Goal: Book appointment/travel/reservation

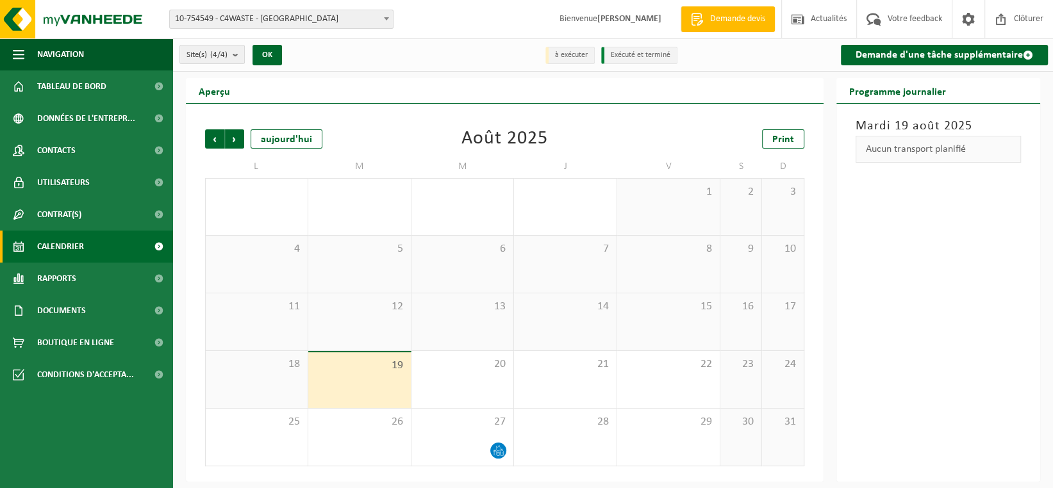
click at [476, 329] on div "13" at bounding box center [463, 322] width 103 height 57
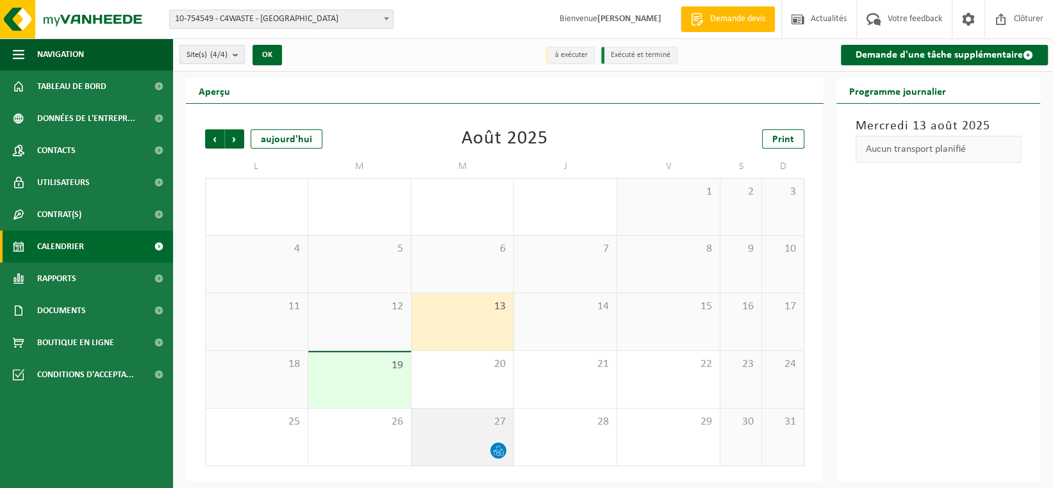
click at [478, 450] on div at bounding box center [463, 450] width 90 height 17
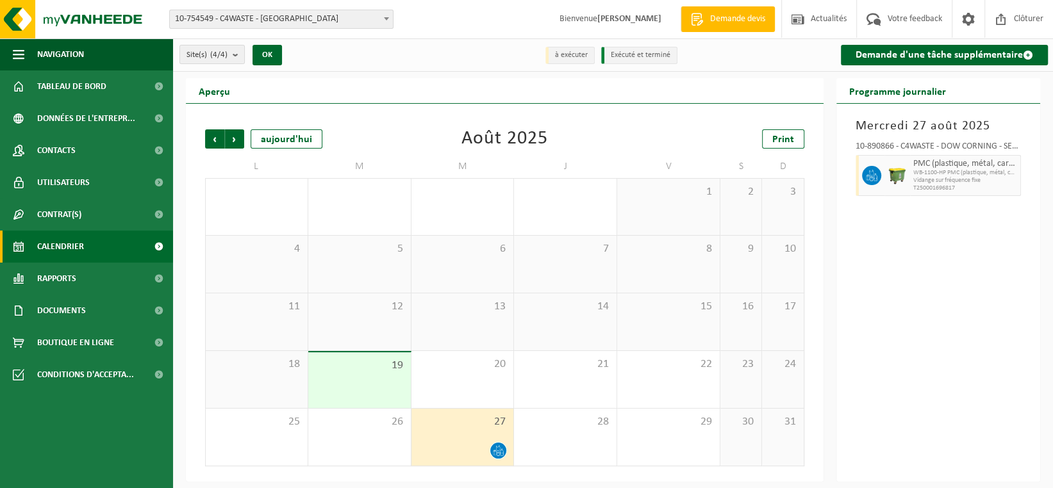
click at [468, 322] on div "13" at bounding box center [463, 322] width 103 height 57
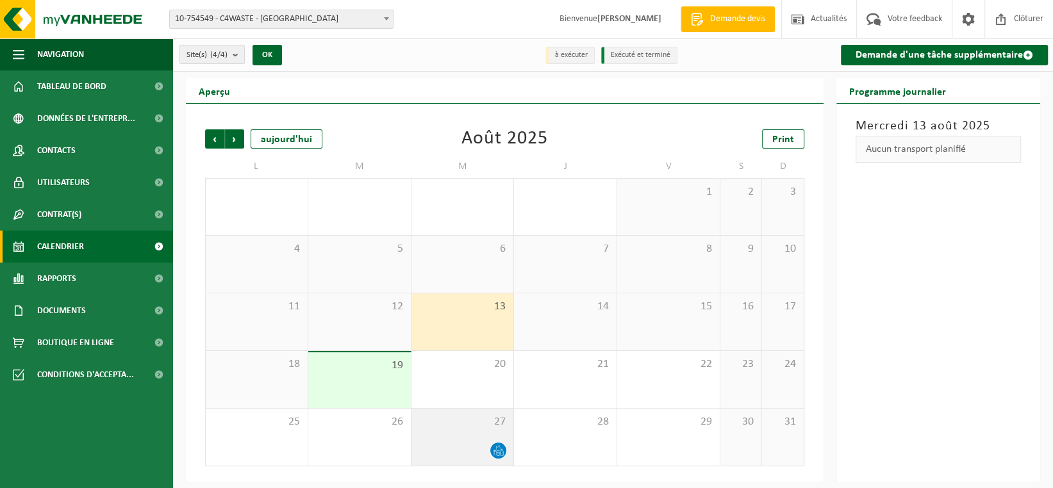
click at [476, 419] on span "27" at bounding box center [463, 422] width 90 height 14
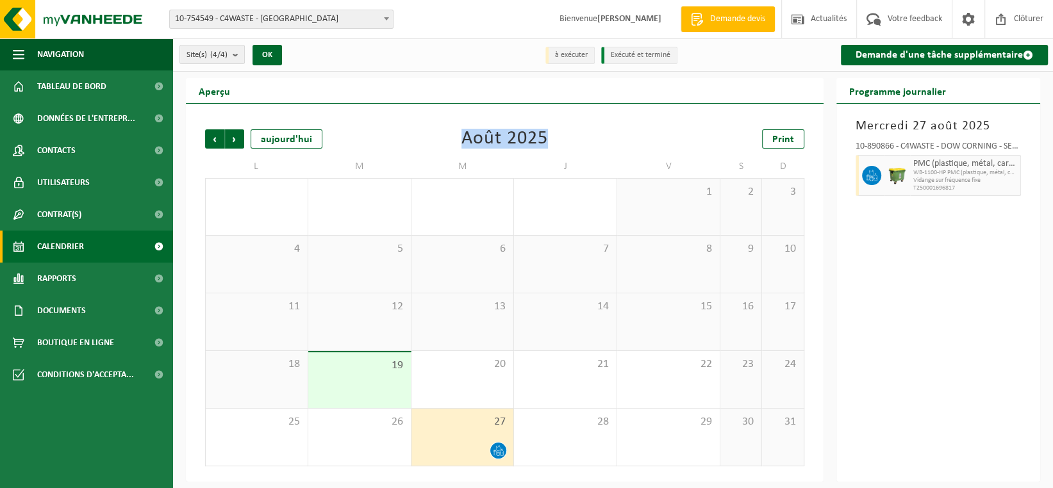
drag, startPoint x: 553, startPoint y: 138, endPoint x: 465, endPoint y: 138, distance: 88.5
click at [465, 138] on div "Précédent Suivant [DATE] [DATE] Print" at bounding box center [504, 138] width 599 height 19
click at [465, 138] on div "Août 2025" at bounding box center [505, 138] width 87 height 19
click at [217, 138] on span "Précédent" at bounding box center [214, 138] width 19 height 19
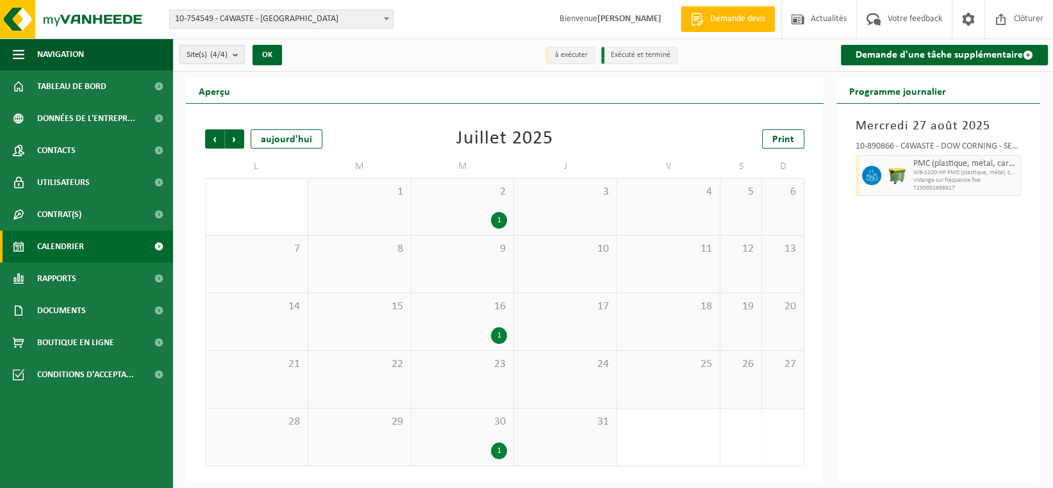
click at [462, 196] on span "2" at bounding box center [463, 192] width 90 height 14
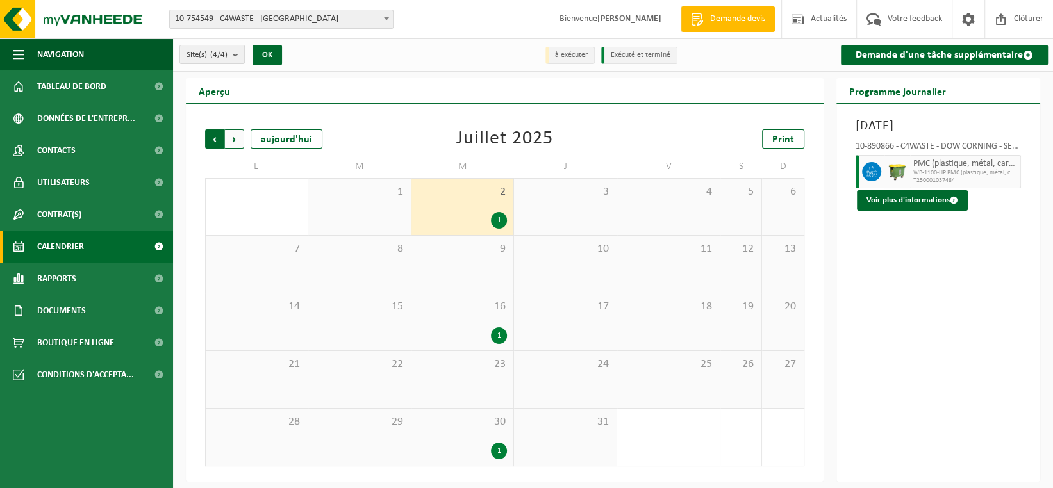
click at [237, 139] on span "Suivant" at bounding box center [234, 138] width 19 height 19
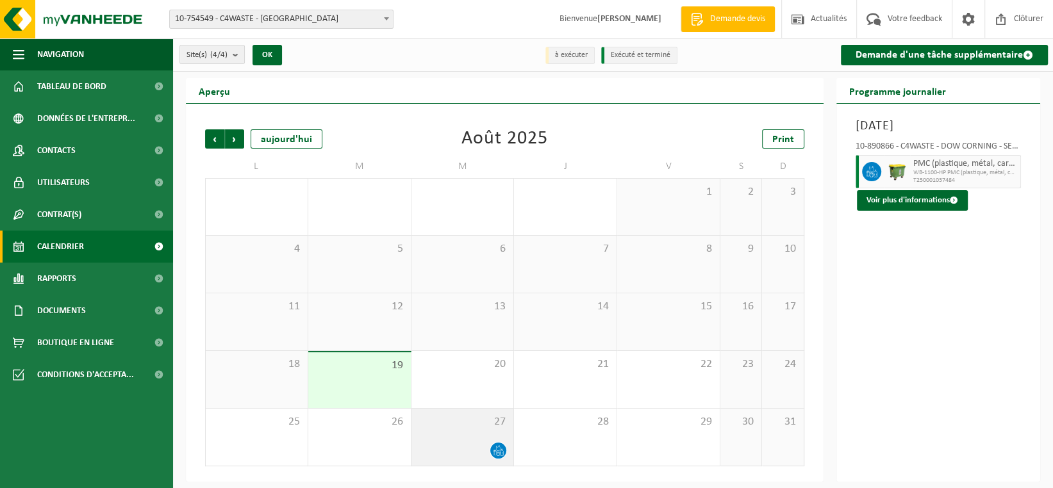
click at [474, 443] on div at bounding box center [463, 450] width 90 height 17
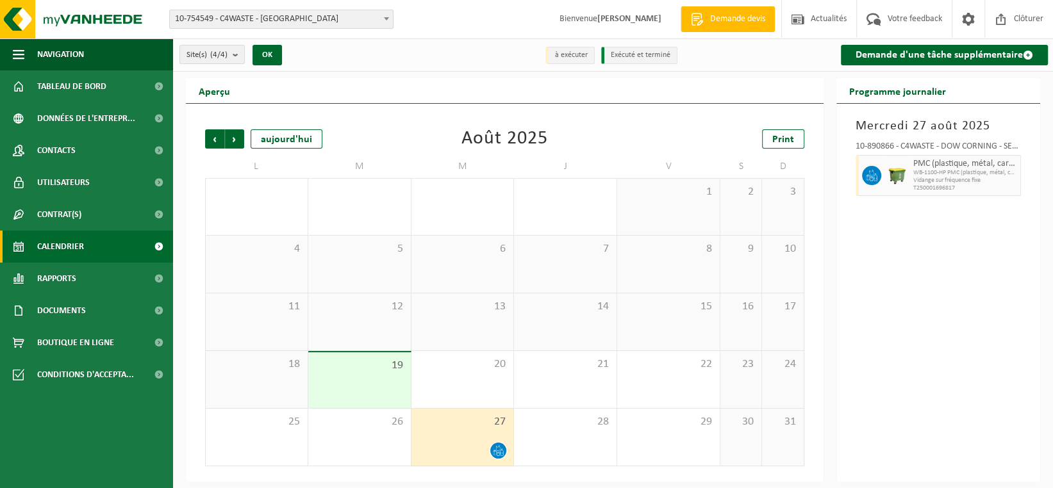
click at [377, 383] on div "19" at bounding box center [359, 381] width 103 height 56
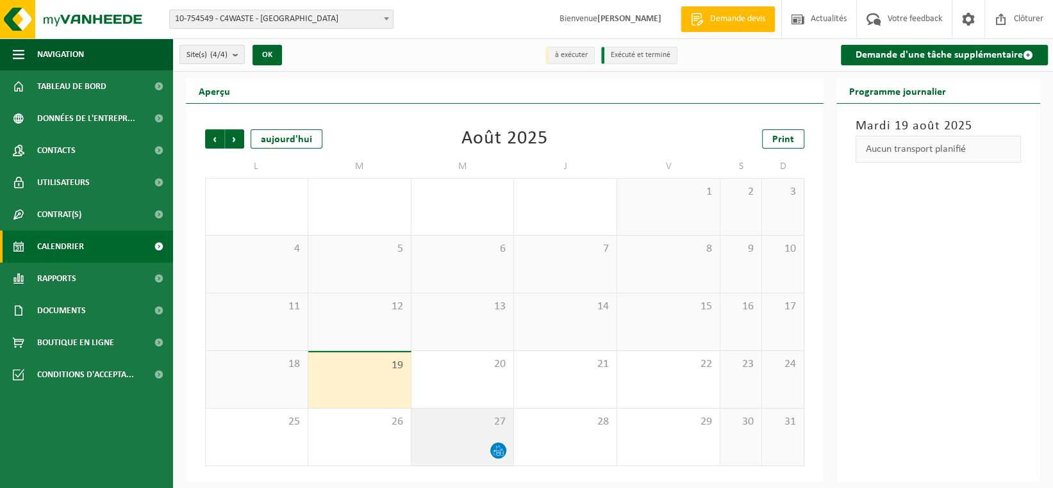
click at [476, 425] on span "27" at bounding box center [463, 422] width 90 height 14
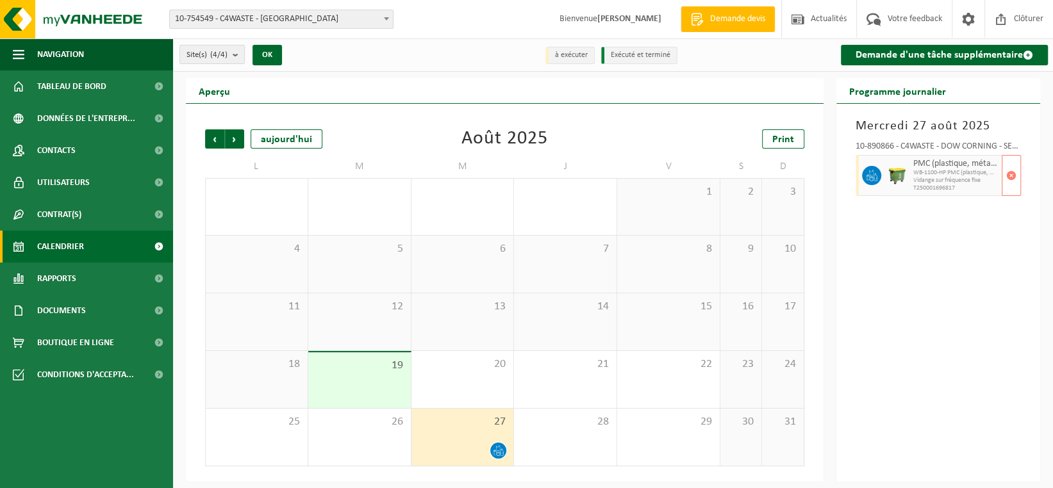
click at [919, 169] on span "WB-1100-HP PMC (plastique, métal, carton boisson) (industrie" at bounding box center [955, 173] width 85 height 8
drag, startPoint x: 967, startPoint y: 190, endPoint x: 913, endPoint y: 162, distance: 60.2
click at [913, 162] on div "PMC (plastique, métal, carton boisson) (industriel) WB-1100-HP PMC (plastique, …" at bounding box center [956, 175] width 92 height 41
click at [936, 177] on span "Vidange sur fréquence fixe" at bounding box center [955, 181] width 85 height 8
drag, startPoint x: 911, startPoint y: 160, endPoint x: 999, endPoint y: 194, distance: 94.2
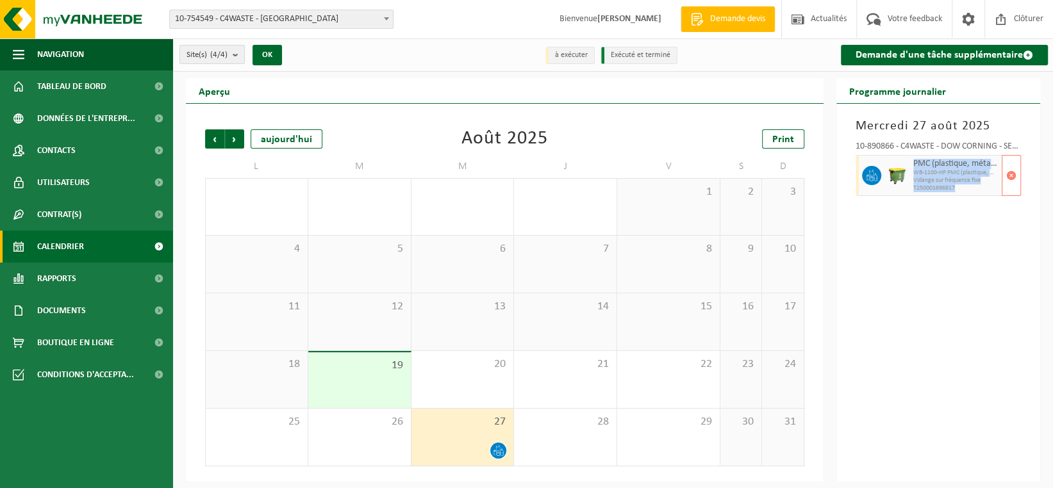
click at [999, 194] on div "PMC (plastique, métal, carton boisson) (industriel) WB-1100-HP PMC (plastique, …" at bounding box center [956, 175] width 92 height 41
click at [944, 228] on div "[DATE] 10-890866 - C4WASTE - DOW CORNING - SENEFFE PMC (plastique, métal, carto…" at bounding box center [938, 293] width 204 height 378
drag, startPoint x: 960, startPoint y: 186, endPoint x: 911, endPoint y: 163, distance: 53.3
click at [911, 163] on div "PMC (plastique, métal, carton boisson) (industriel) WB-1100-HP PMC (plastique, …" at bounding box center [956, 175] width 92 height 41
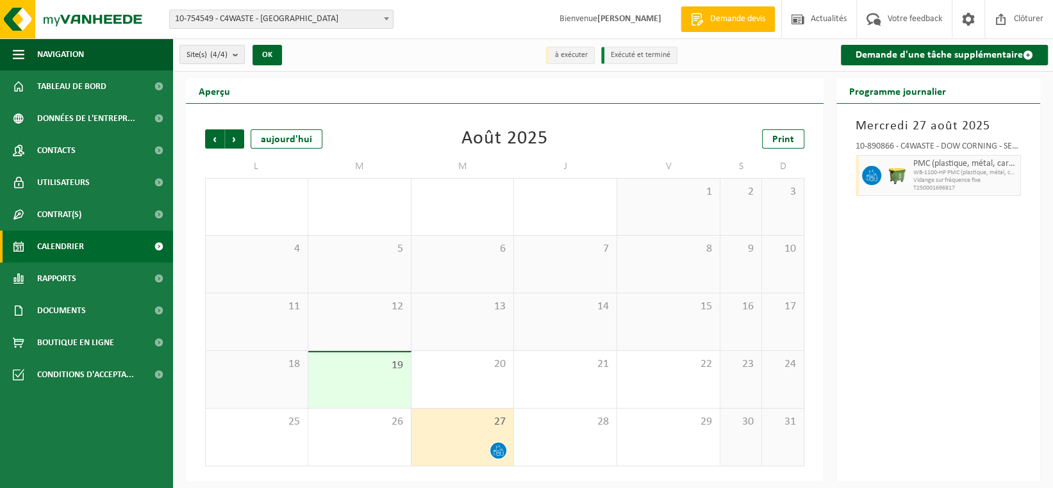
click at [903, 243] on div "[DATE] 10-890866 - C4WASTE - DOW CORNING - SENEFFE PMC (plastique, métal, carto…" at bounding box center [938, 293] width 204 height 378
click at [206, 144] on span "Précédent" at bounding box center [214, 138] width 19 height 19
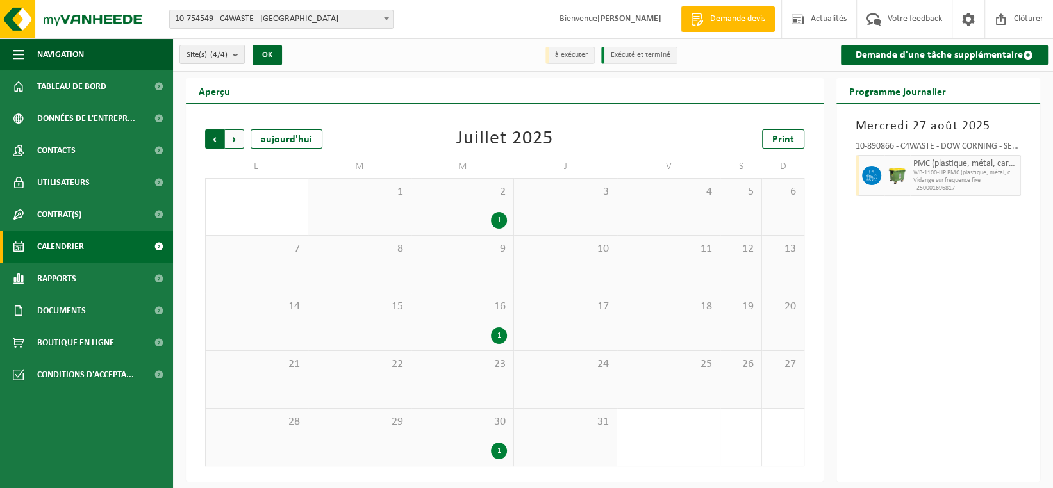
click at [238, 141] on span "Suivant" at bounding box center [234, 138] width 19 height 19
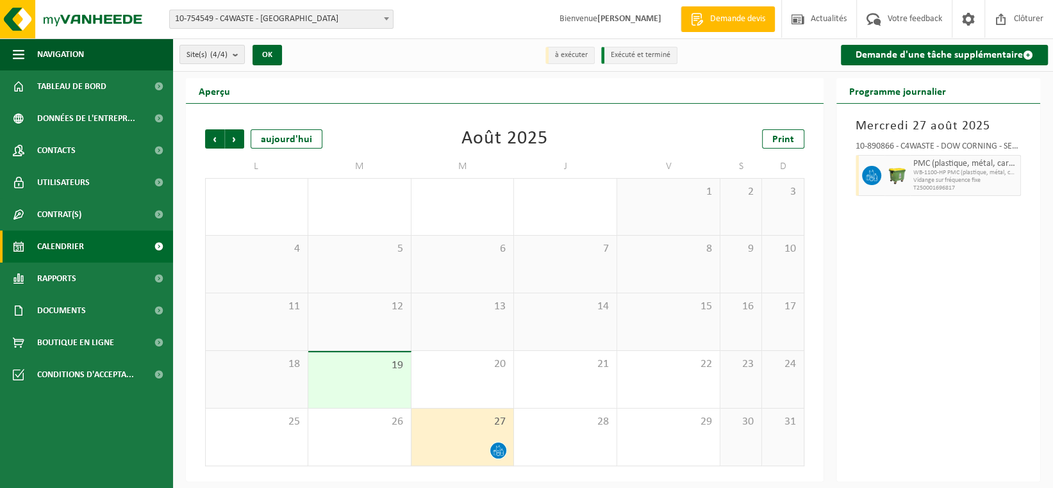
click at [188, 153] on div "Précédent Suivant [DATE] [DATE] Print L M M J V S D 28 29 30 1 31 1 2 3 4 5 6 7…" at bounding box center [505, 293] width 638 height 378
click at [195, 167] on div "Précédent Suivant [DATE] [DATE] Print L M M J V S D 28 29 30 1 31 1 2 3 4 5 6 7…" at bounding box center [505, 293] width 638 height 378
click at [485, 314] on div "13" at bounding box center [463, 322] width 103 height 57
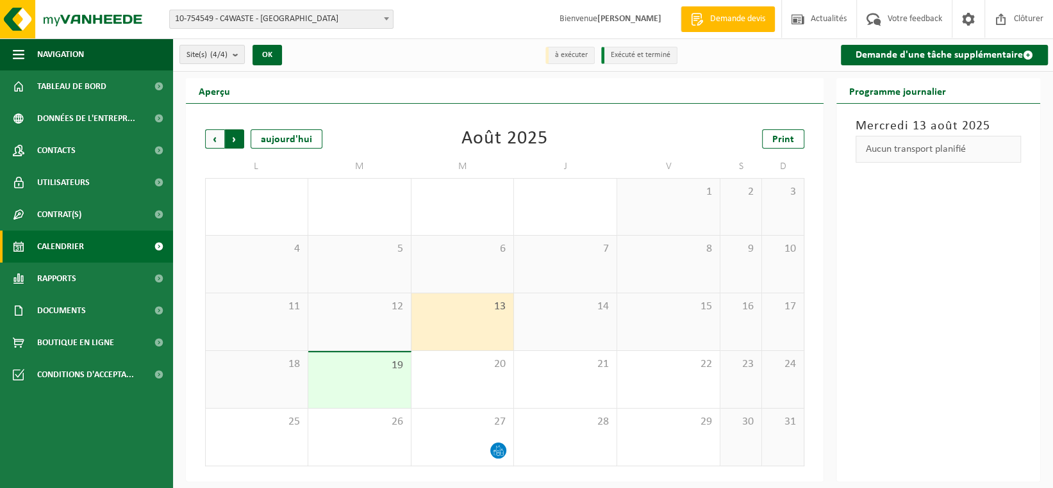
click at [219, 139] on span "Précédent" at bounding box center [214, 138] width 19 height 19
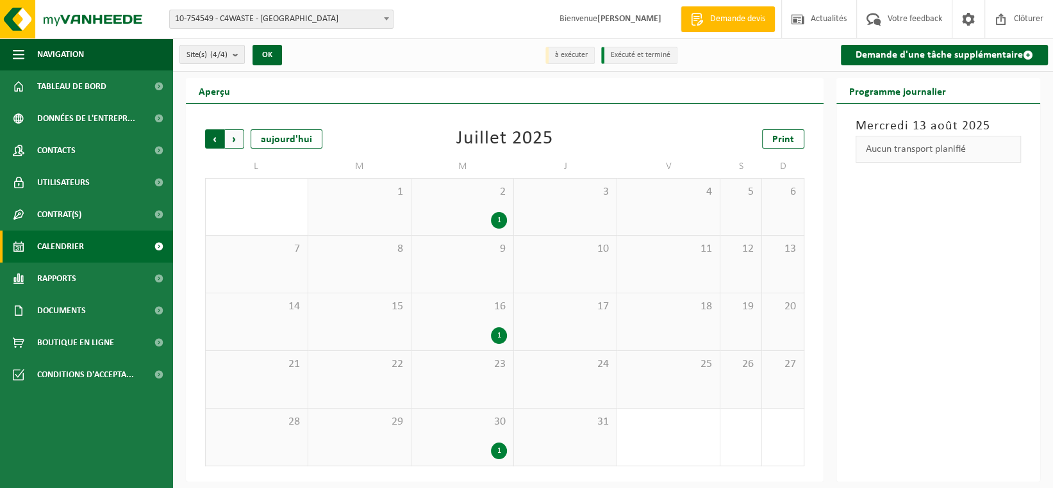
click at [229, 134] on span "Suivant" at bounding box center [234, 138] width 19 height 19
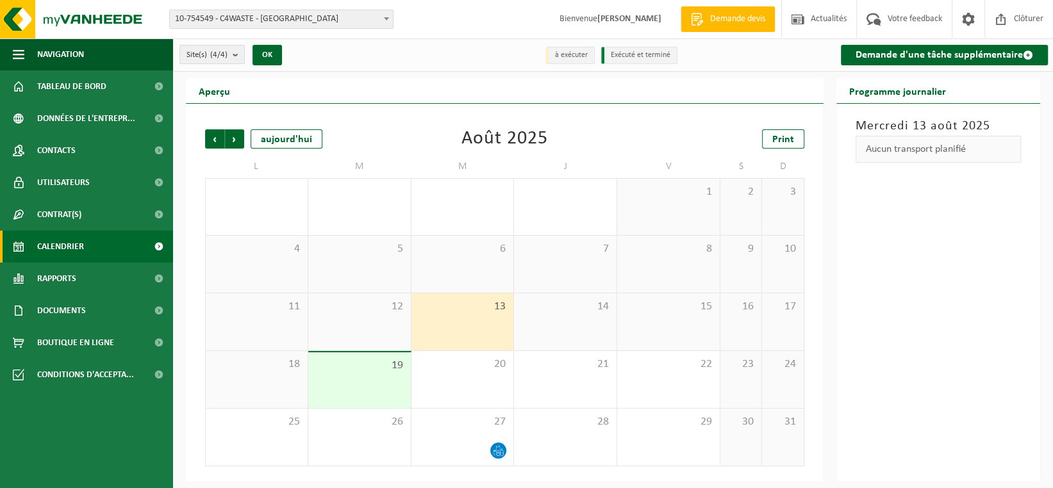
click at [454, 313] on span "13" at bounding box center [463, 307] width 90 height 14
